Goal: Task Accomplishment & Management: Use online tool/utility

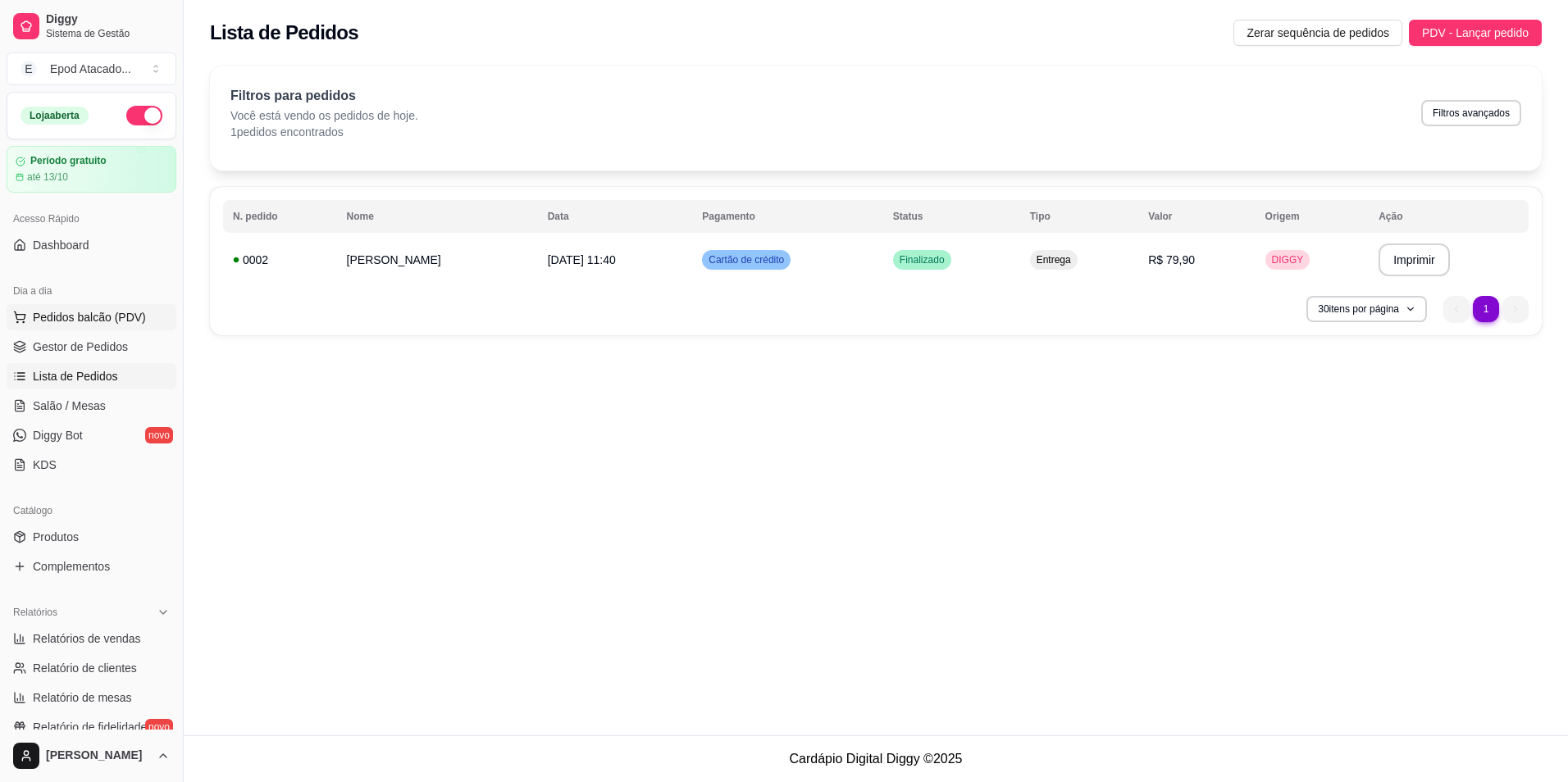
click at [70, 317] on span "Pedidos balcão (PDV)" at bounding box center [90, 317] width 113 height 17
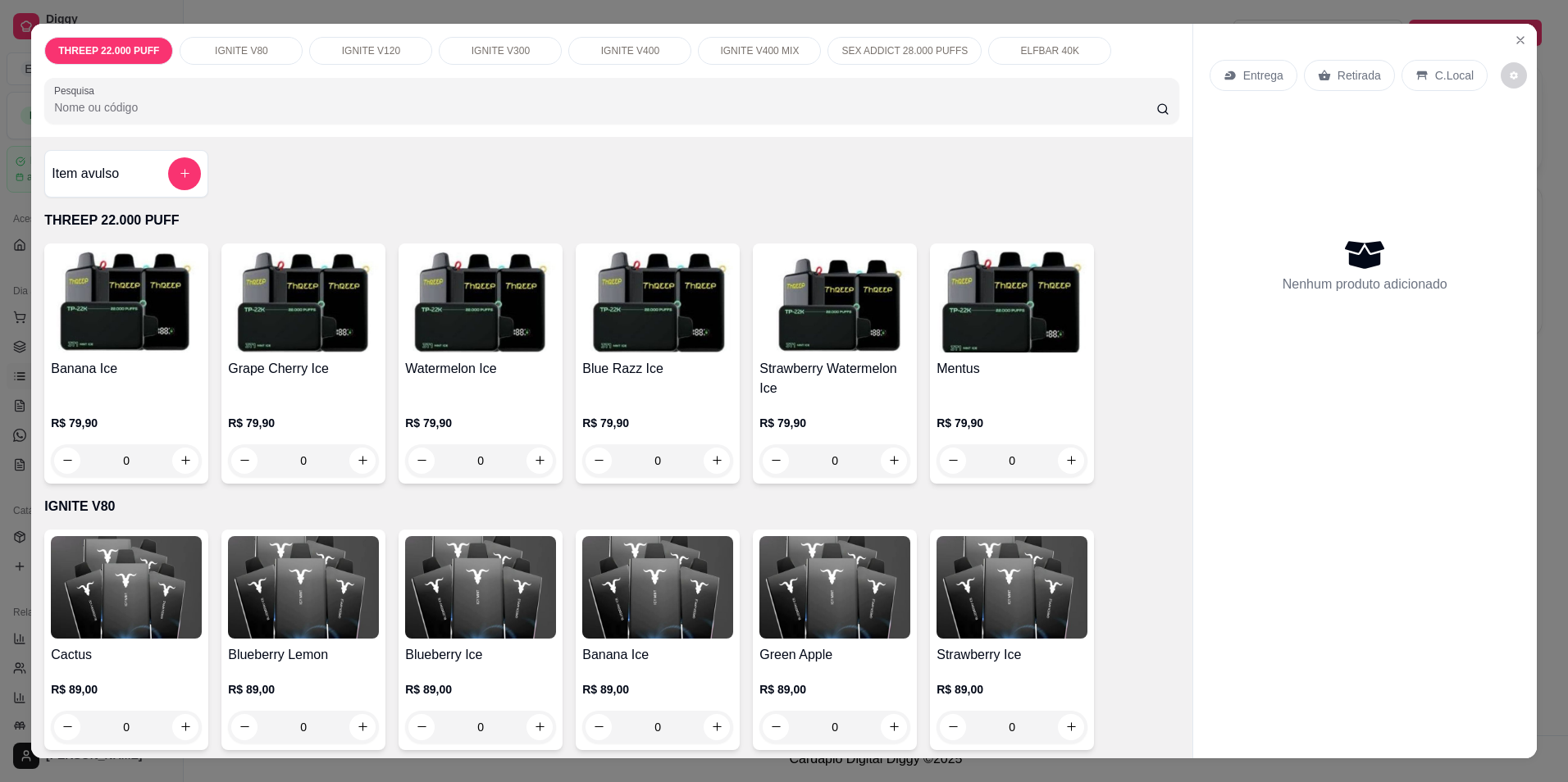
click at [216, 52] on p "IGNITE V80" at bounding box center [242, 50] width 54 height 13
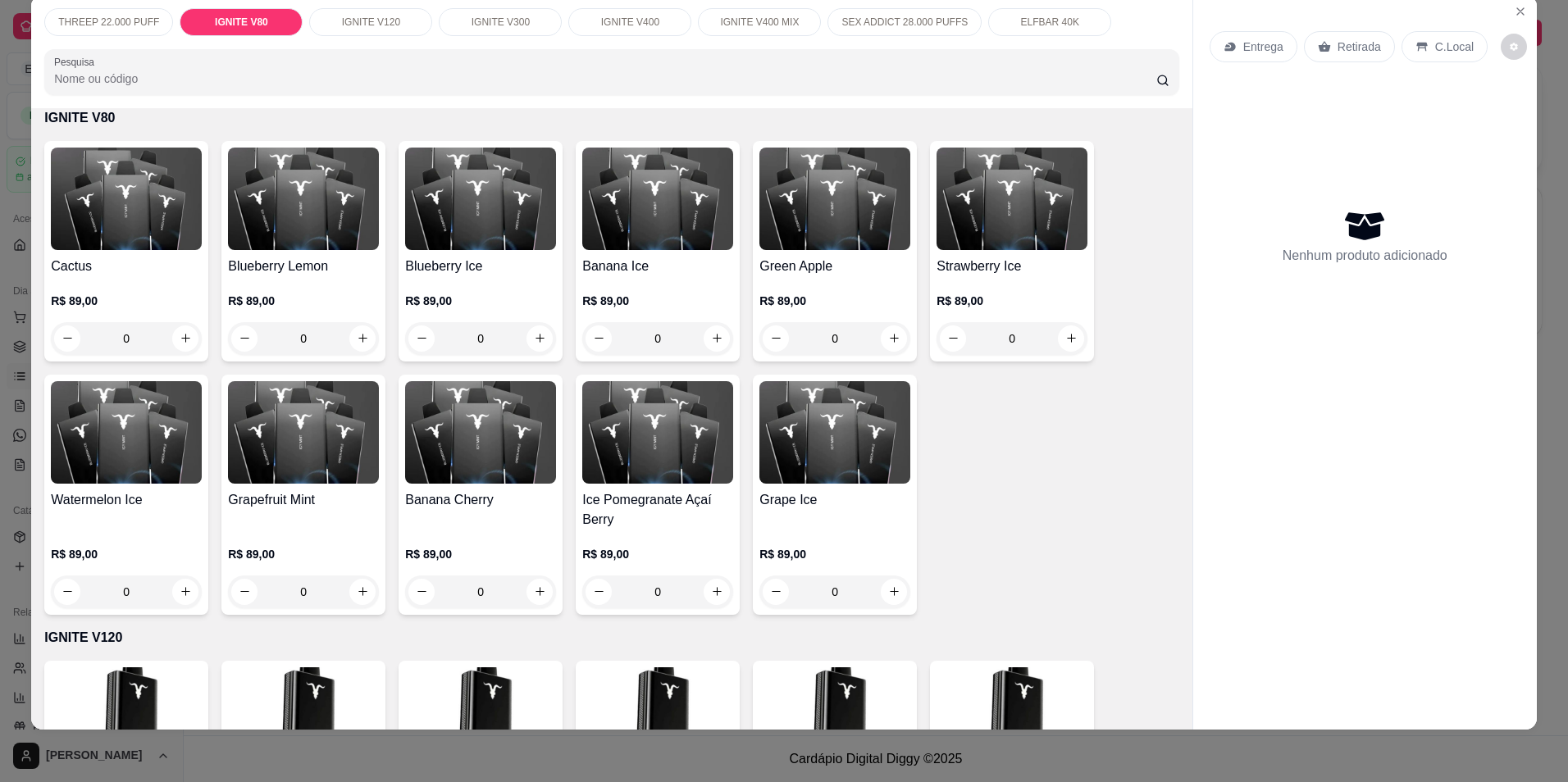
click at [350, 24] on p "IGNITE V120" at bounding box center [371, 21] width 58 height 13
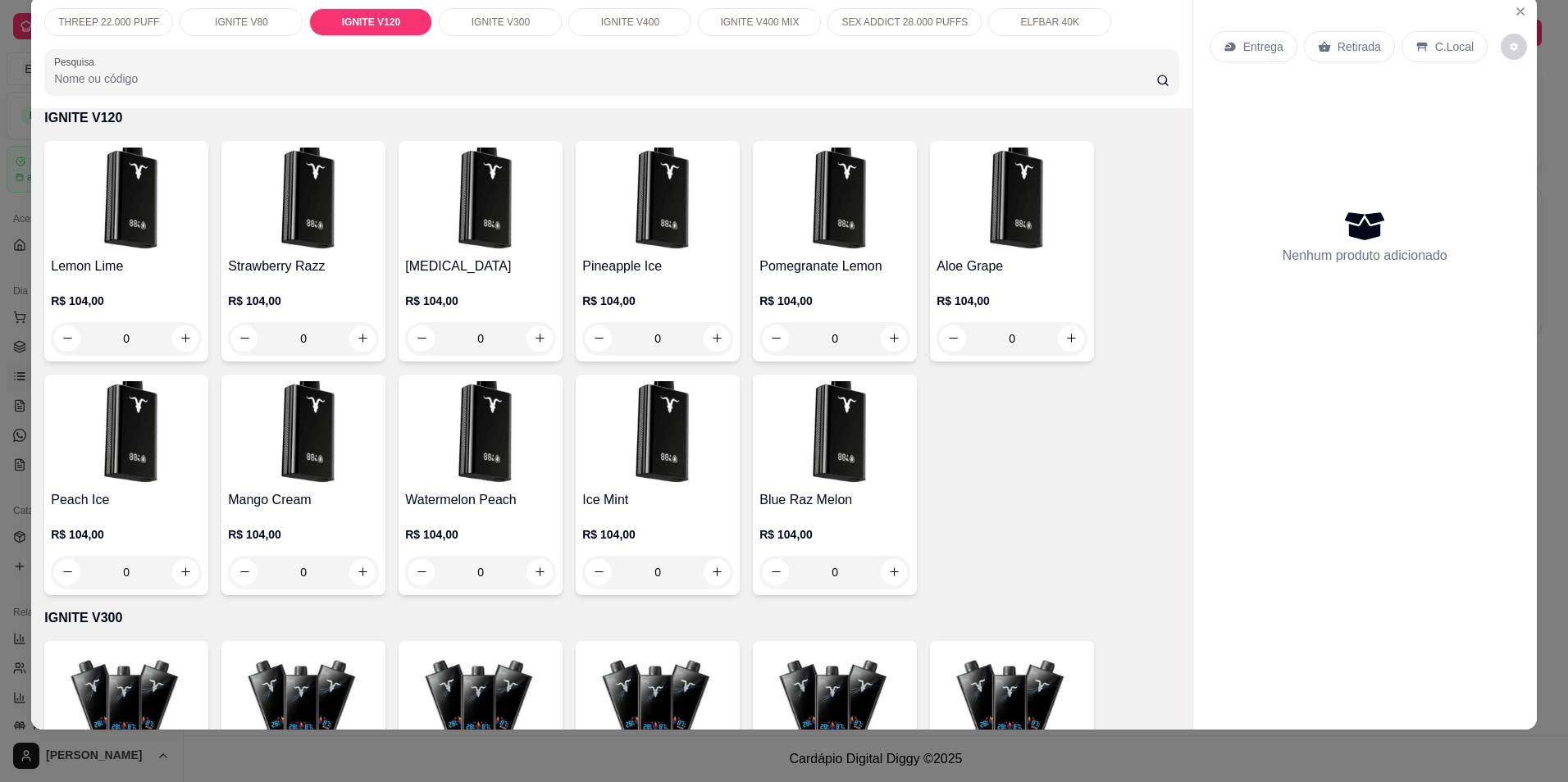
click at [233, 22] on p "IGNITE V80" at bounding box center [242, 21] width 54 height 13
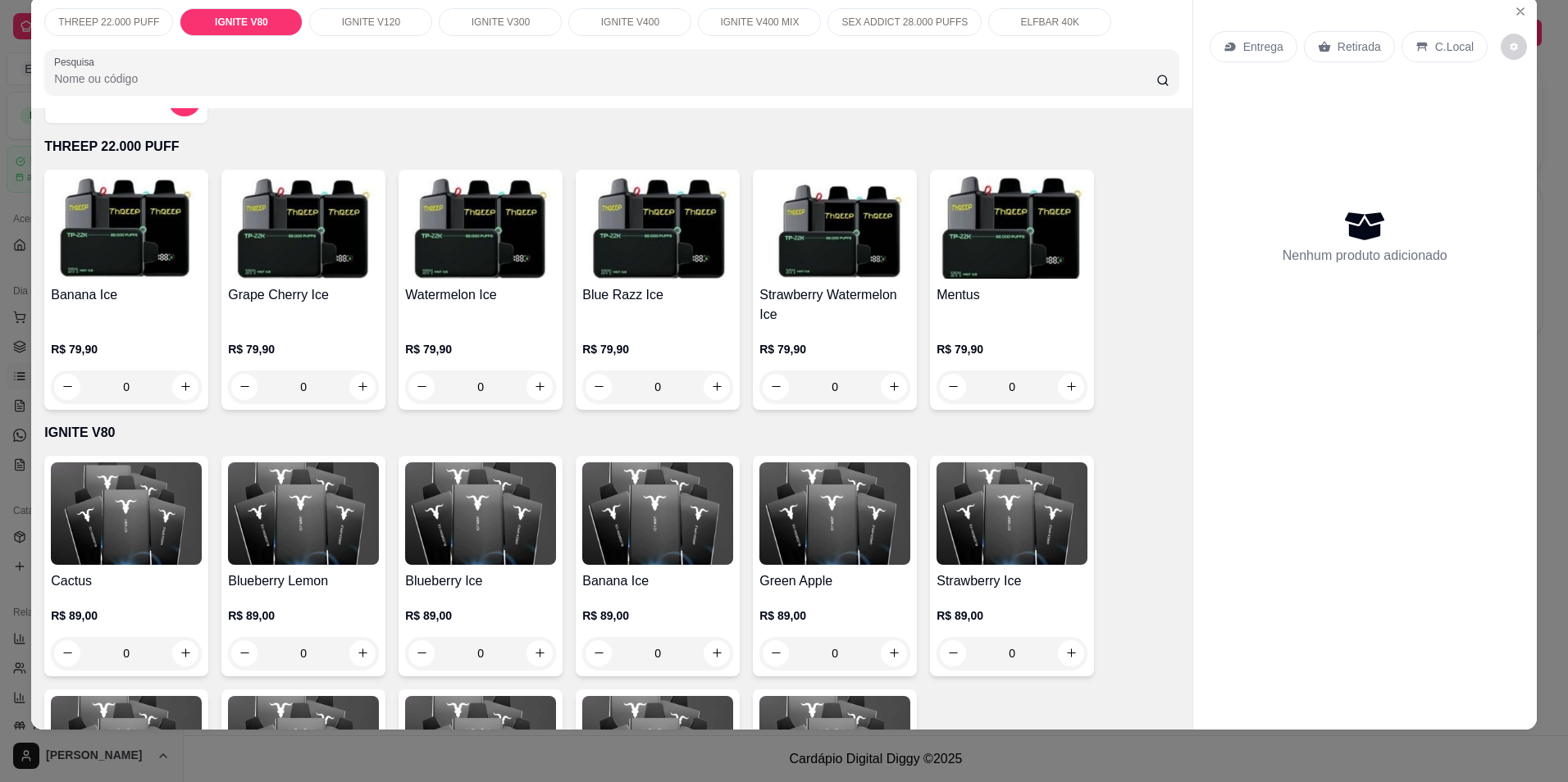
scroll to position [32, 0]
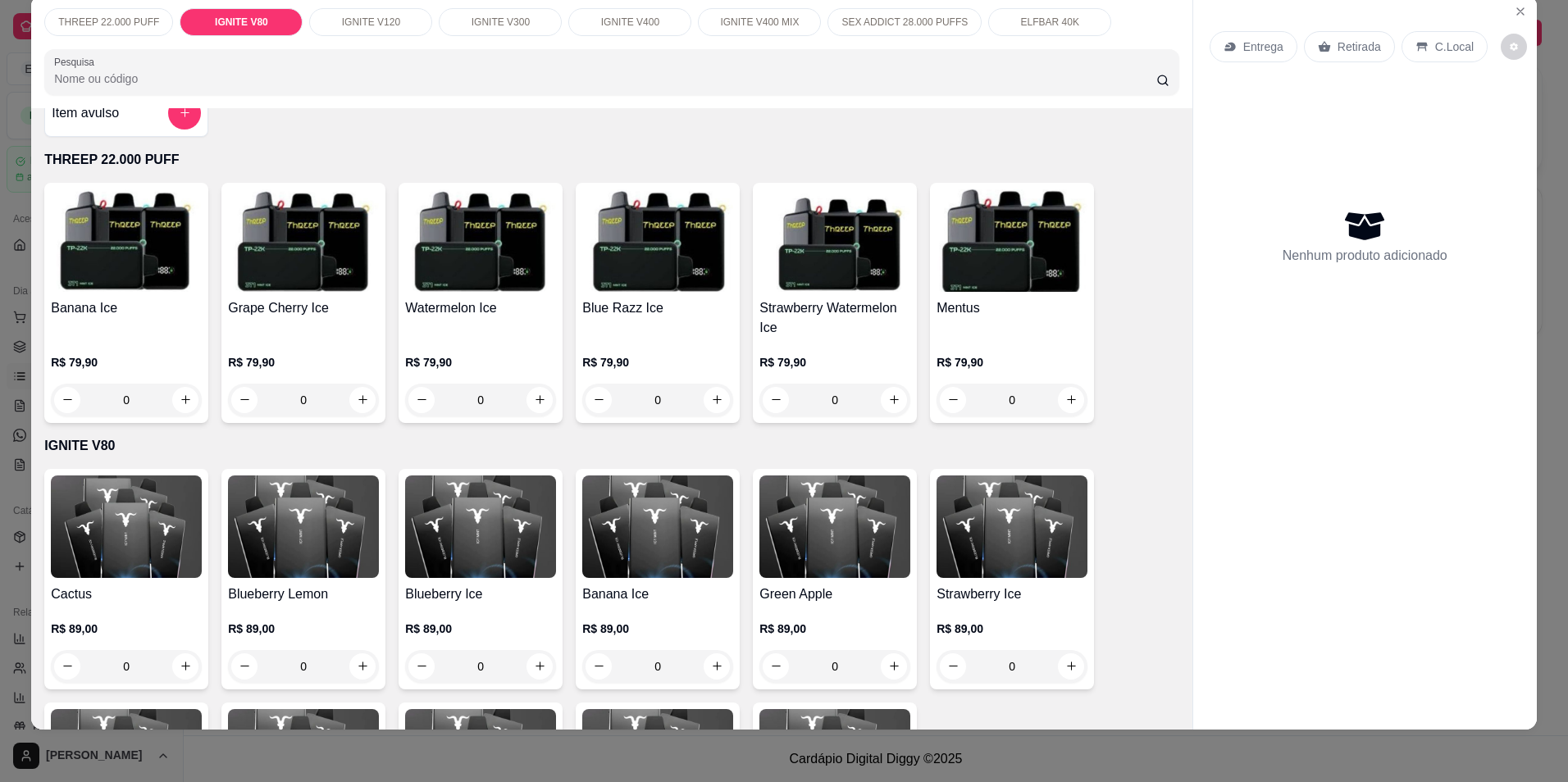
click at [0, 136] on html "Diggy Sistema de Gestão E Epod Atacado ... Loja aberta Período gratuito até 13/…" at bounding box center [784, 391] width 1568 height 782
click at [76, 364] on p "R$ 79,90" at bounding box center [126, 362] width 151 height 17
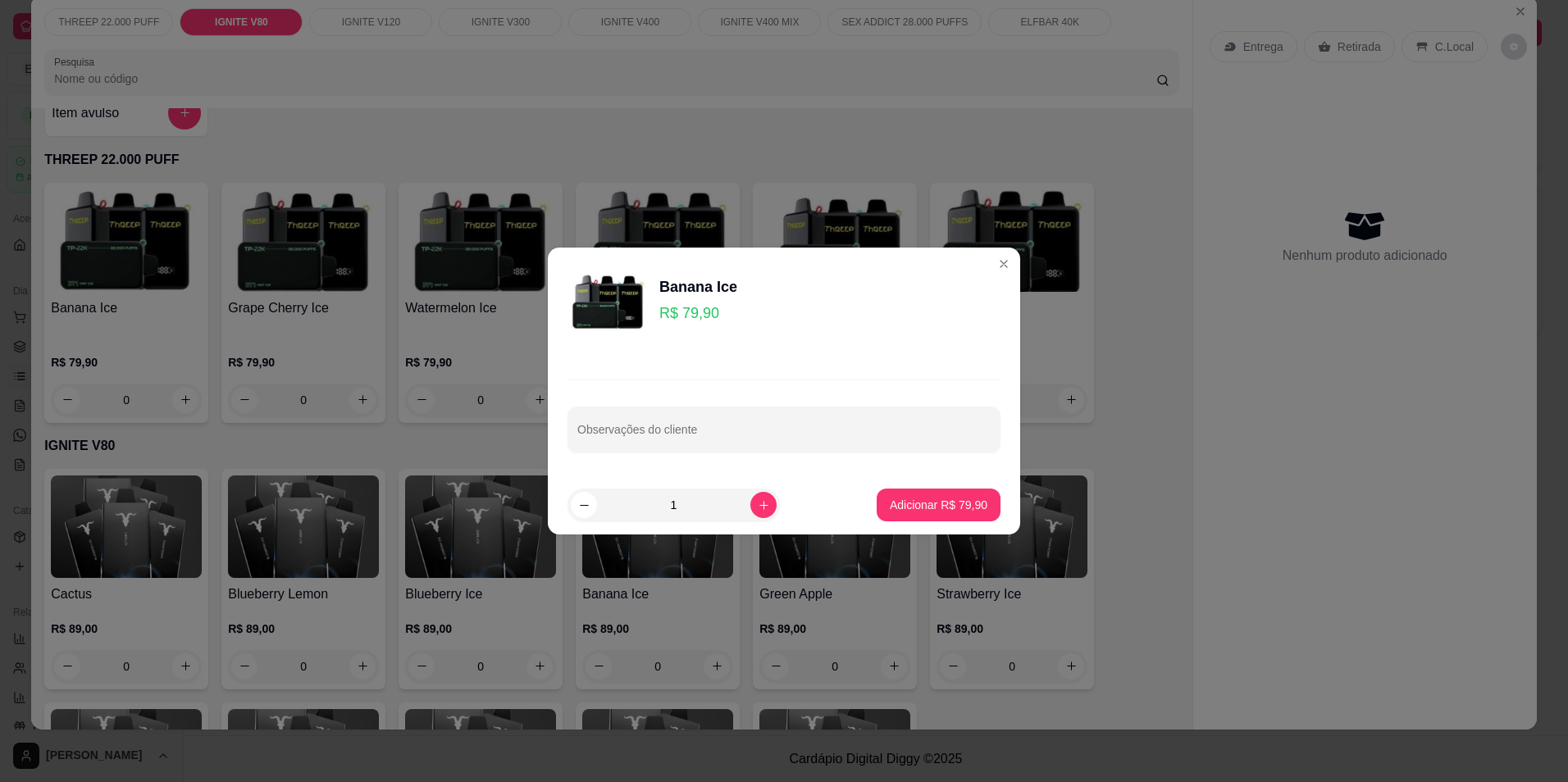
click at [701, 321] on p "R$ 79,90" at bounding box center [698, 314] width 78 height 23
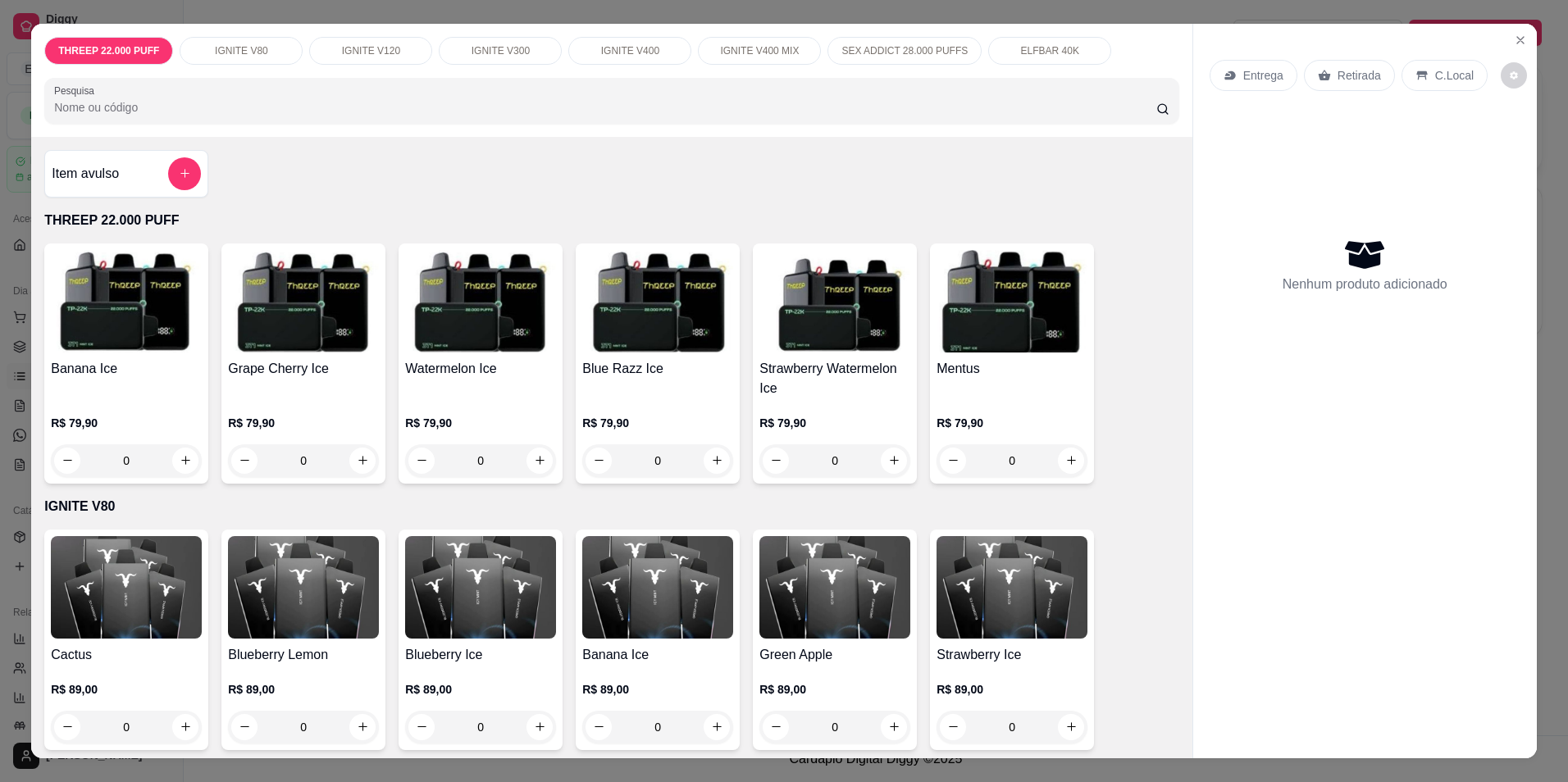
click at [768, 46] on p "IGNITE V400 MIX" at bounding box center [759, 50] width 79 height 13
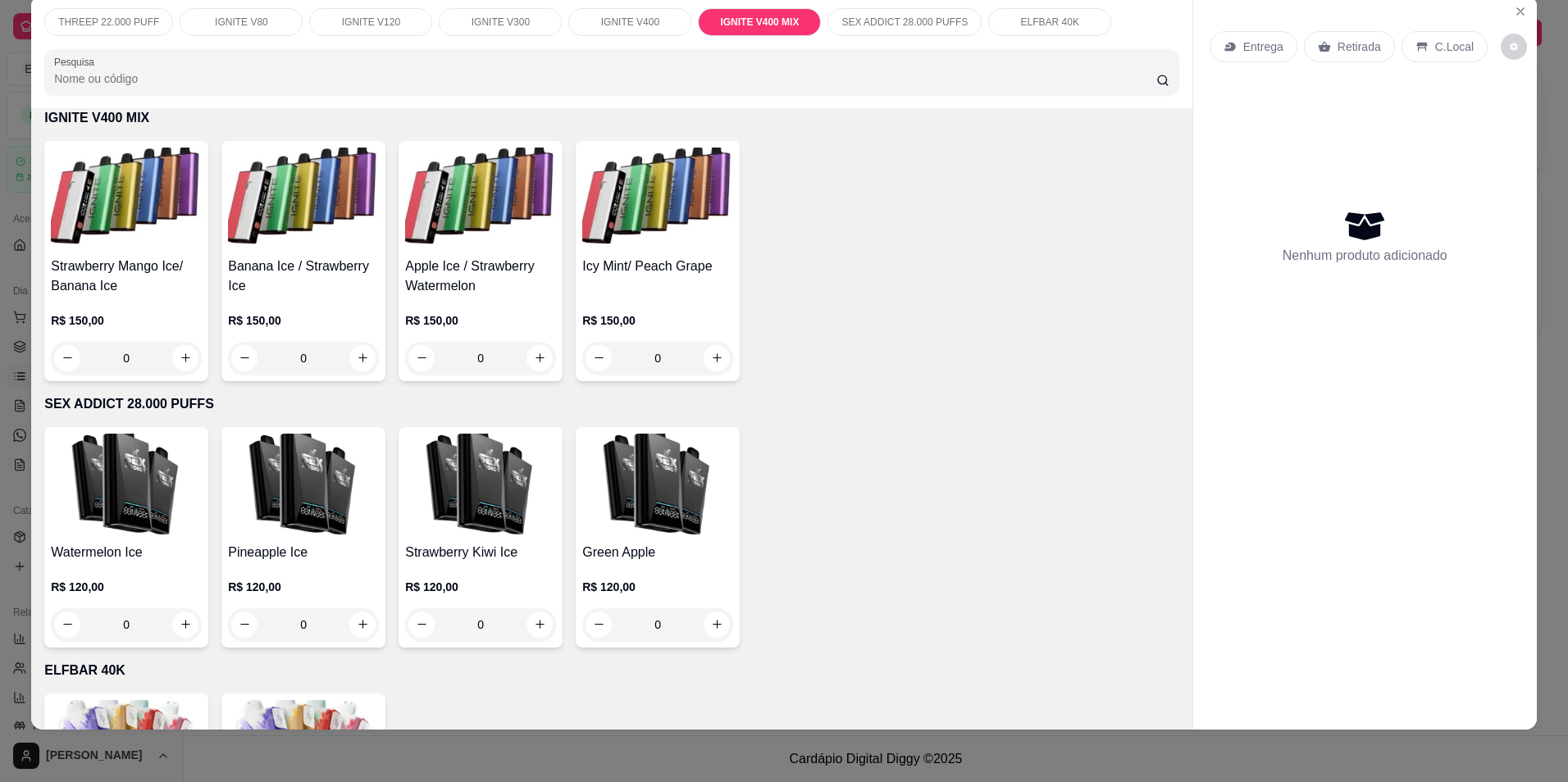
click at [882, 26] on p "SEX ADDICT 28.000 PUFFS" at bounding box center [905, 21] width 127 height 13
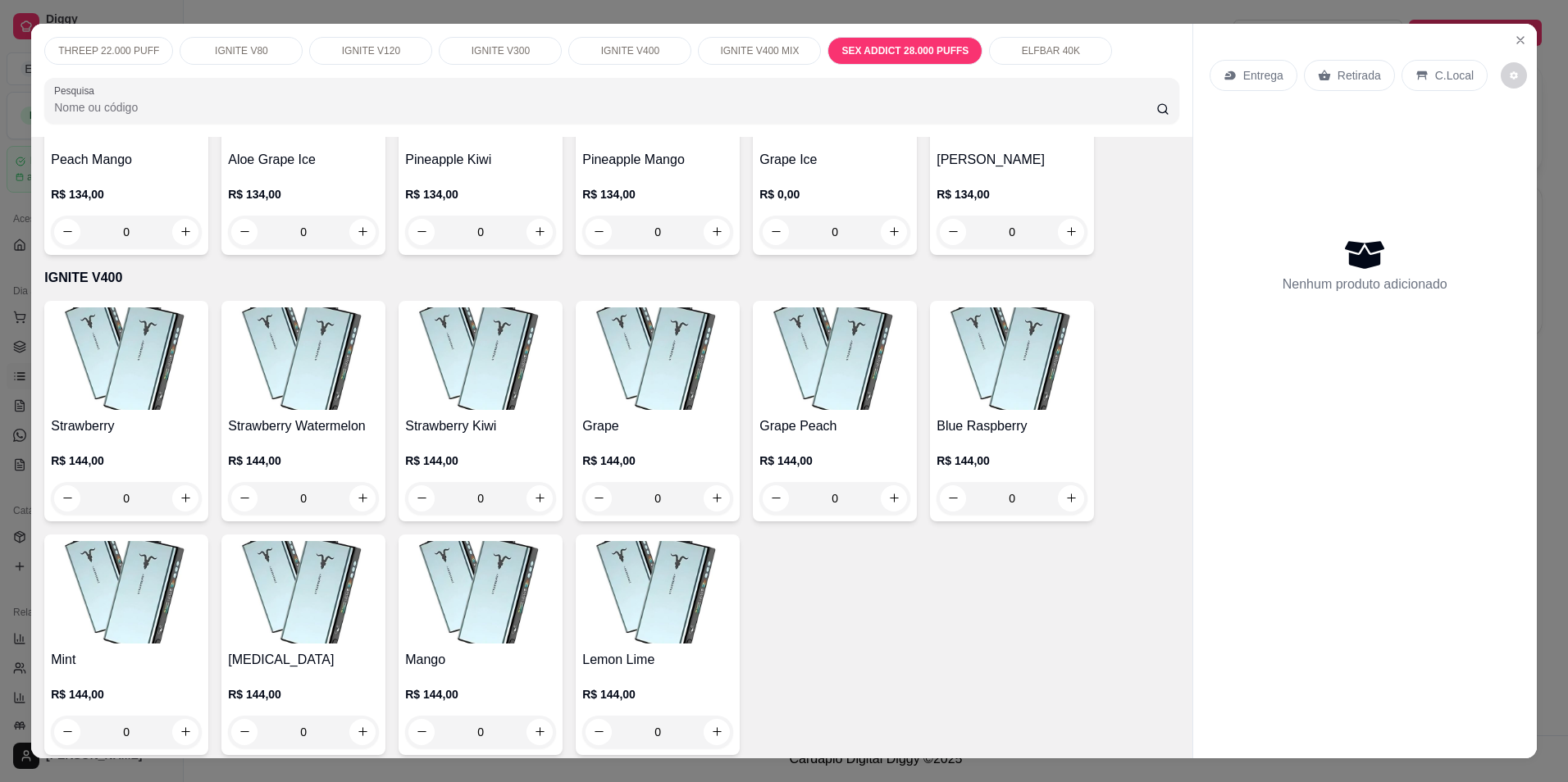
scroll to position [1558, 0]
